Goal: Task Accomplishment & Management: Manage account settings

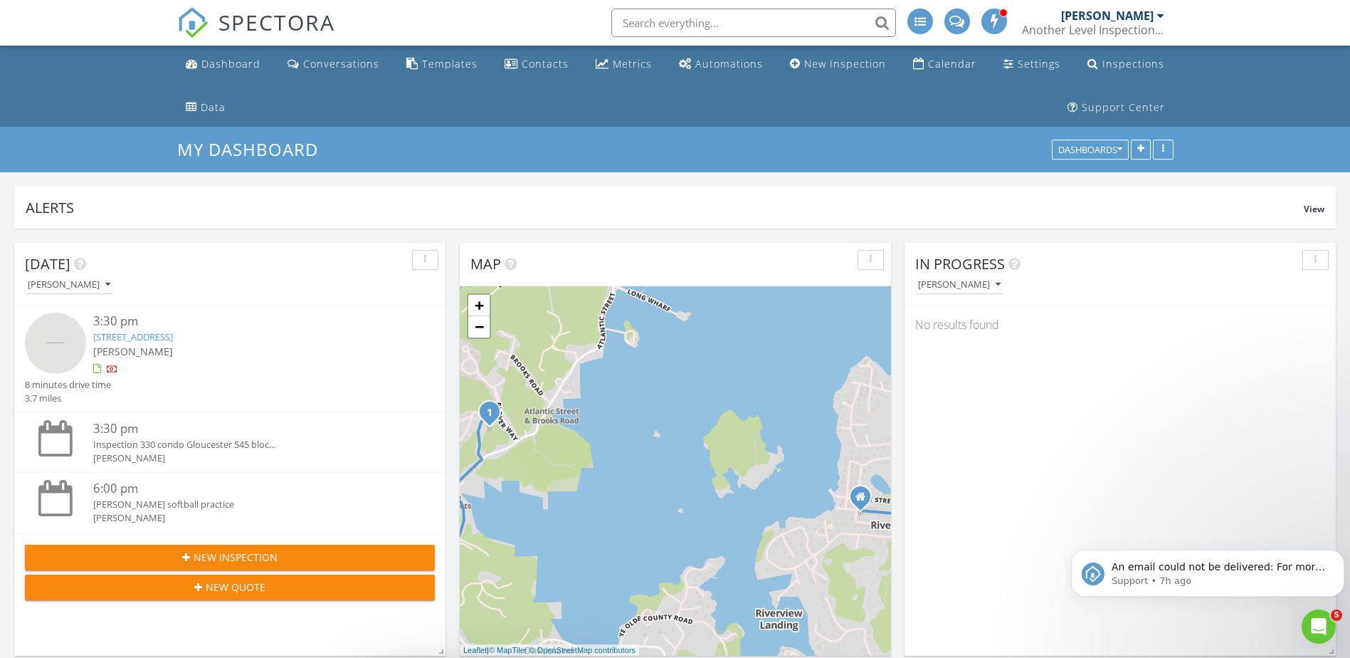
scroll to position [1459, 1372]
click at [1337, 553] on icon "Dismiss notification" at bounding box center [1340, 553] width 8 height 8
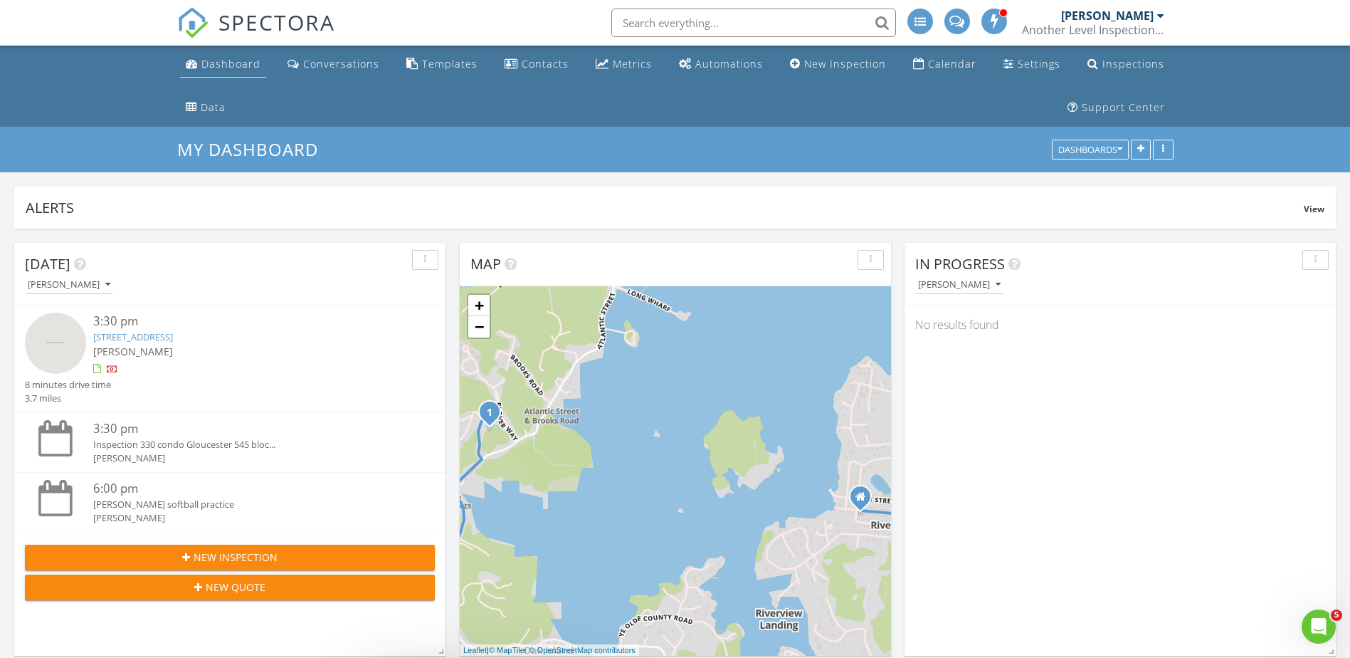
click at [226, 55] on link "Dashboard" at bounding box center [223, 64] width 86 height 26
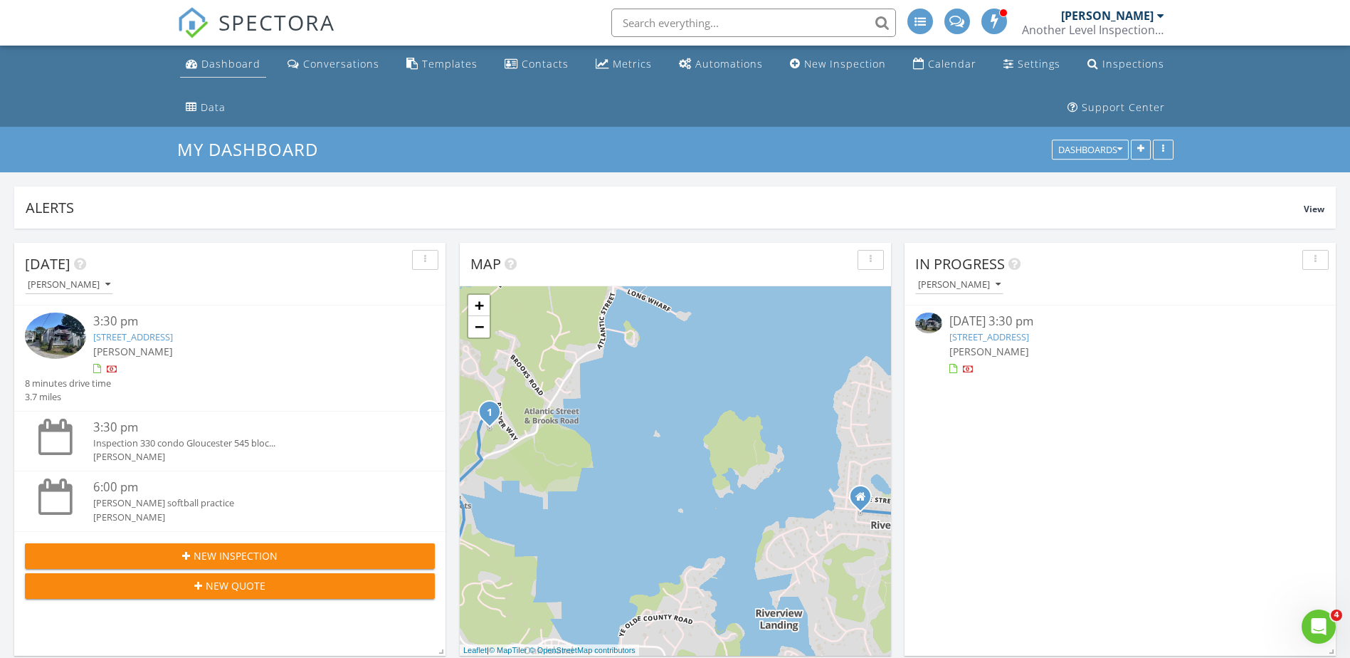
click at [212, 65] on div "Dashboard" at bounding box center [230, 64] width 59 height 14
click at [1020, 344] on span "[PERSON_NAME]" at bounding box center [989, 351] width 80 height 14
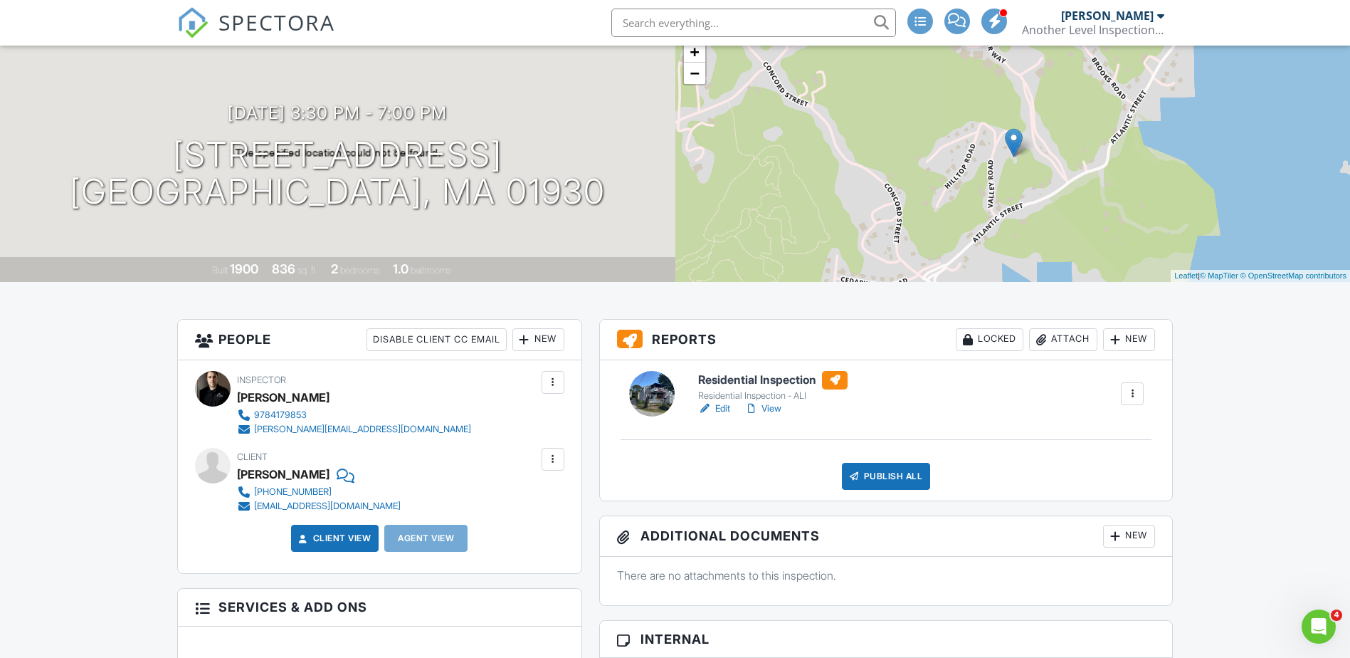
click at [724, 405] on link "Edit" at bounding box center [714, 408] width 32 height 14
